Goal: Check status: Check status

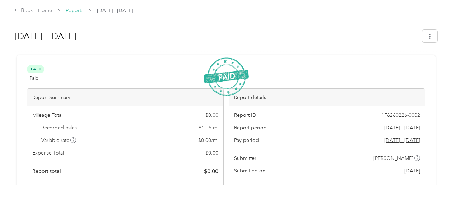
click at [73, 13] on link "Reports" at bounding box center [75, 11] width 18 height 6
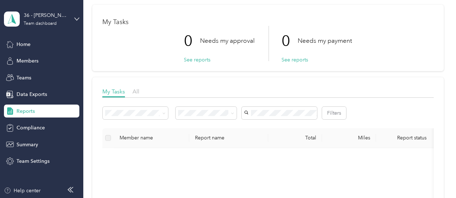
scroll to position [72, 0]
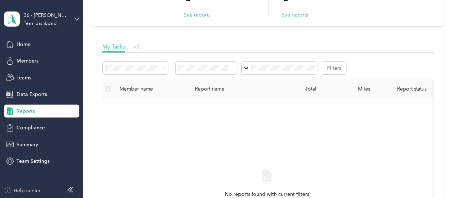
click at [139, 47] on span "All" at bounding box center [136, 46] width 7 height 7
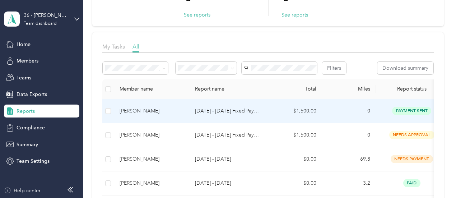
click at [253, 123] on td "[DATE] - [DATE] Fixed Payment" at bounding box center [228, 111] width 79 height 24
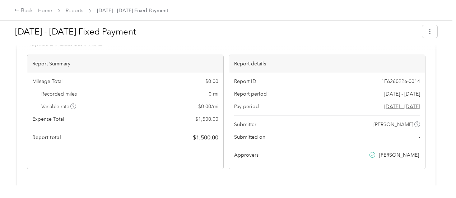
scroll to position [144, 0]
